Goal: Task Accomplishment & Management: Manage account settings

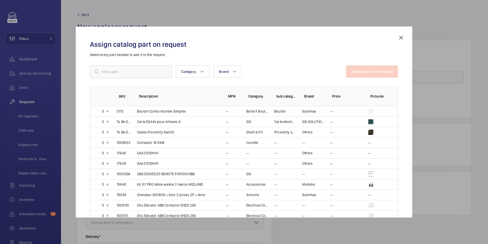
scroll to position [57, 0]
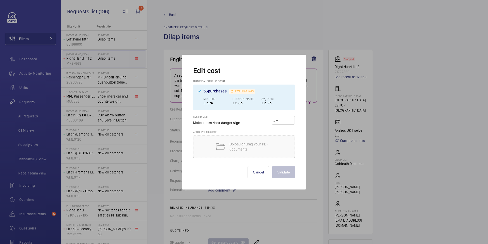
scroll to position [370, 0]
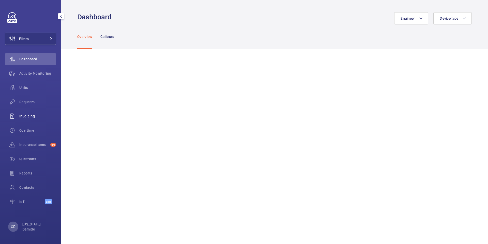
click at [31, 117] on span "Invoicing" at bounding box center [37, 115] width 37 height 5
